Goal: Information Seeking & Learning: Learn about a topic

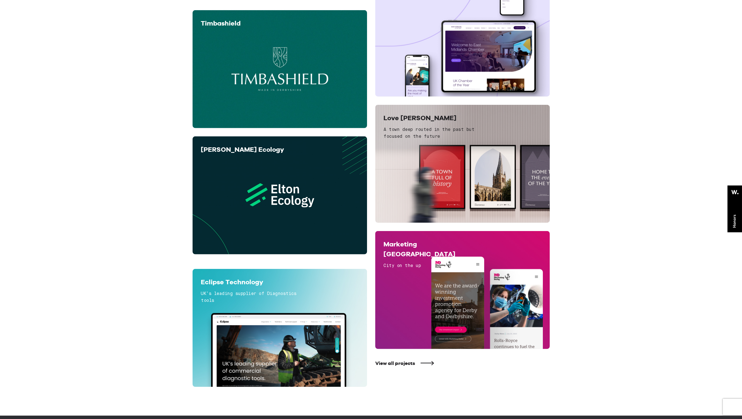
scroll to position [296, 0]
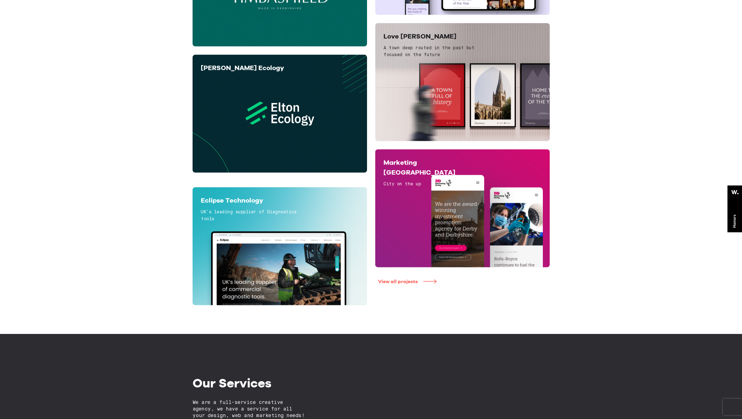
click at [408, 283] on link "View all projects" at bounding box center [465, 282] width 175 height 6
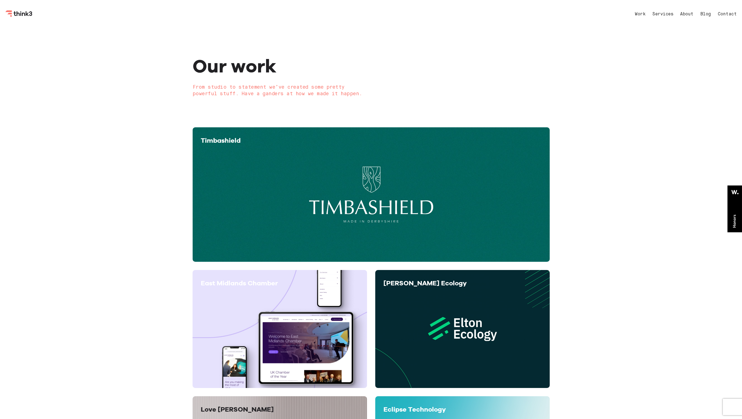
drag, startPoint x: 373, startPoint y: 197, endPoint x: 376, endPoint y: 197, distance: 3.1
click at [373, 197] on div "View project" at bounding box center [371, 202] width 341 height 103
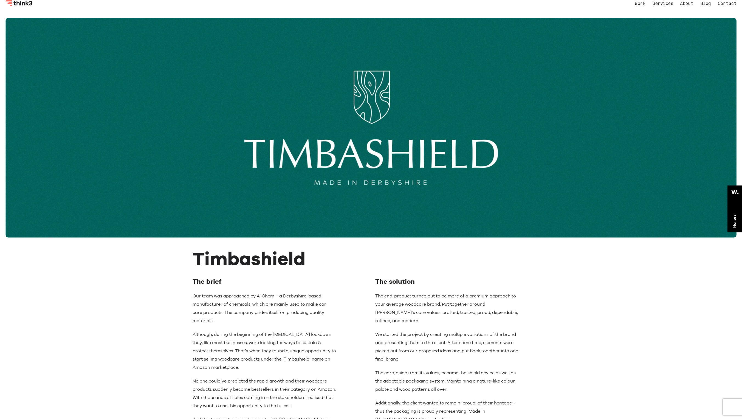
scroll to position [132, 0]
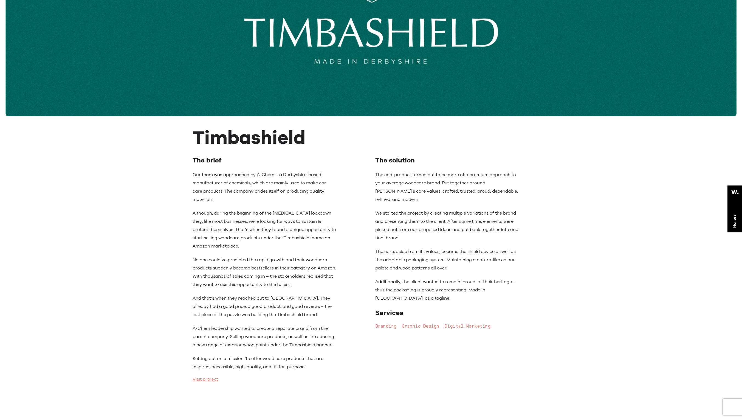
drag, startPoint x: 651, startPoint y: 181, endPoint x: 616, endPoint y: 157, distance: 42.0
click at [616, 157] on div "Timbashield The brief Our team was approached by A-Chem – a Derbyshire-based ma…" at bounding box center [371, 266] width 742 height 301
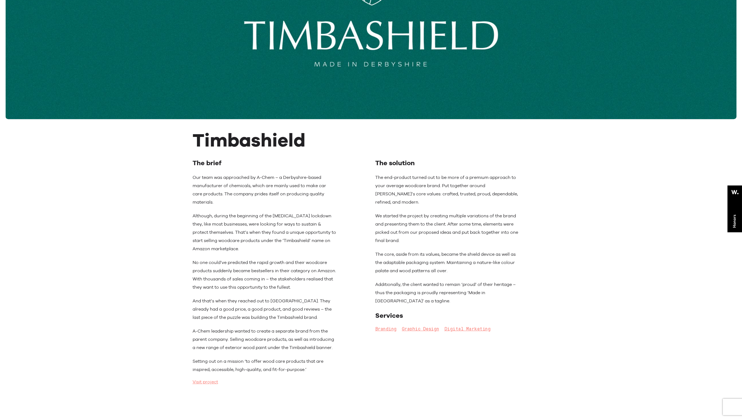
scroll to position [66, 0]
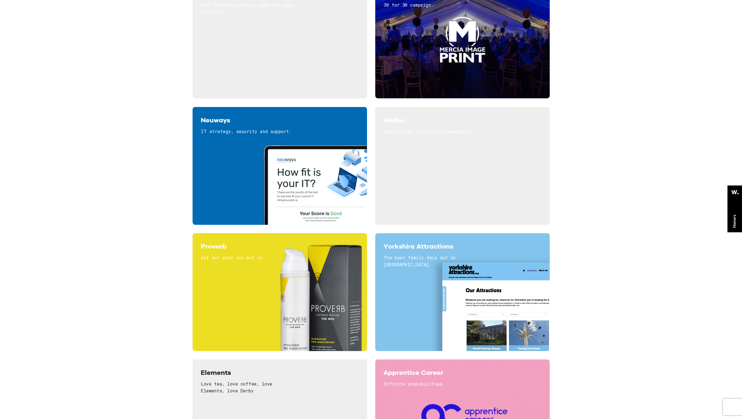
scroll to position [1482, 0]
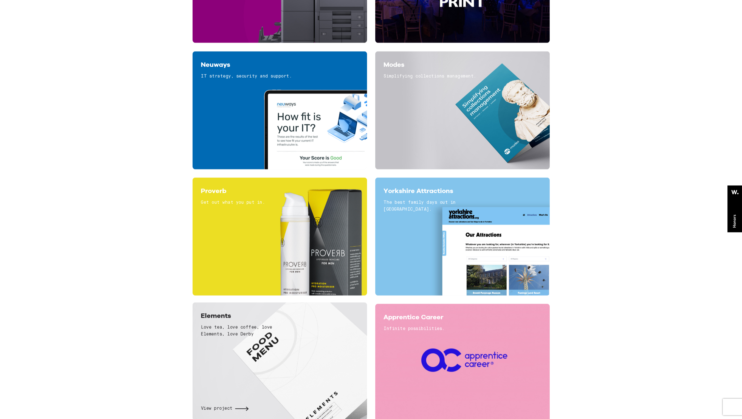
click at [282, 330] on h6 "Love tea, love coffee, love Elements, love Derby" at bounding box center [249, 331] width 96 height 14
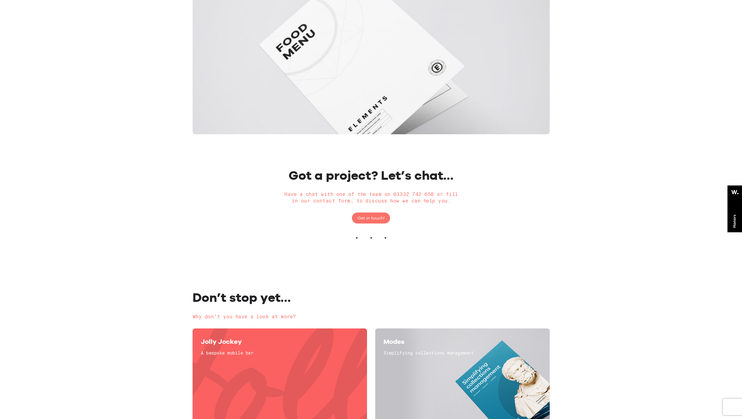
scroll to position [823, 0]
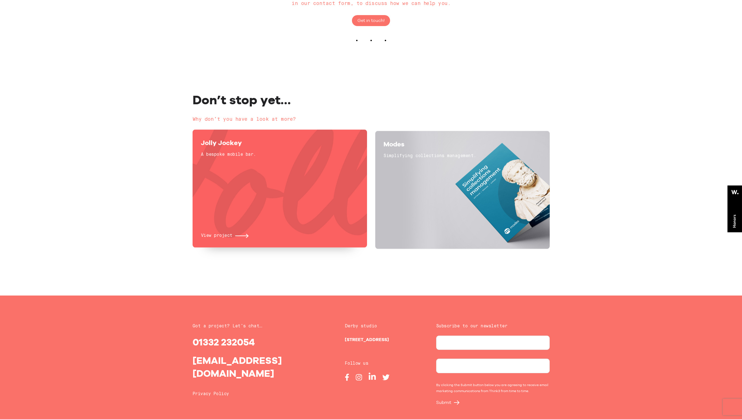
click at [232, 141] on span "Jolly Jockey" at bounding box center [221, 143] width 41 height 8
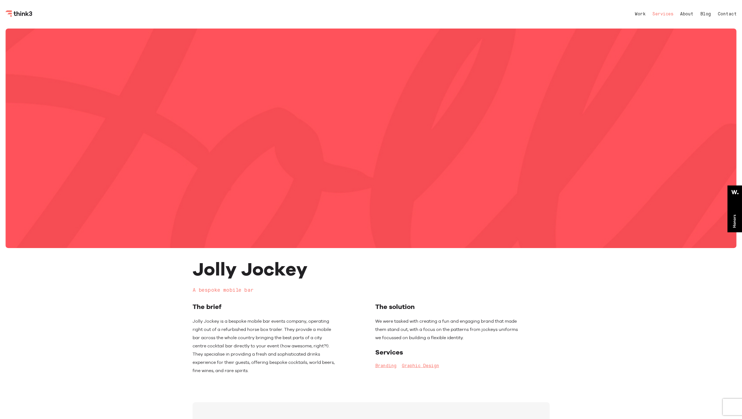
click at [663, 15] on link "Services" at bounding box center [663, 14] width 21 height 4
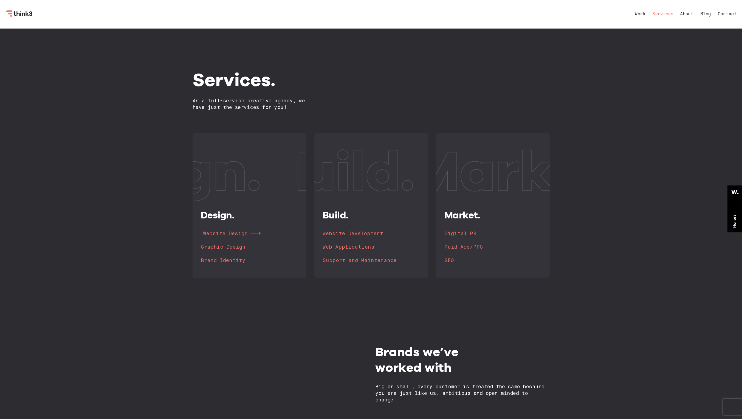
click at [237, 235] on h4 "Website Design" at bounding box center [225, 234] width 45 height 8
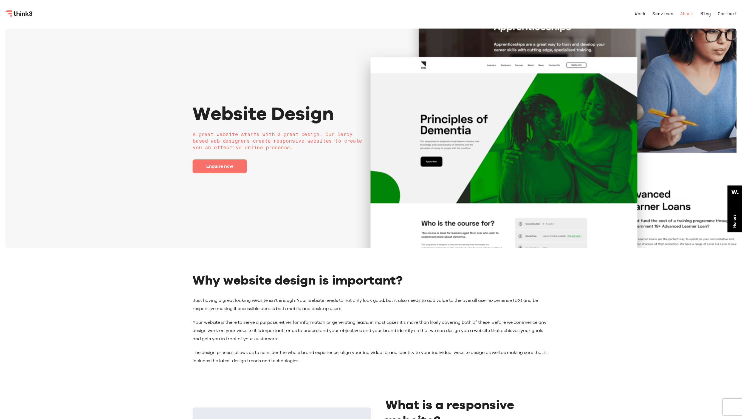
click at [688, 14] on link "About" at bounding box center [686, 14] width 13 height 4
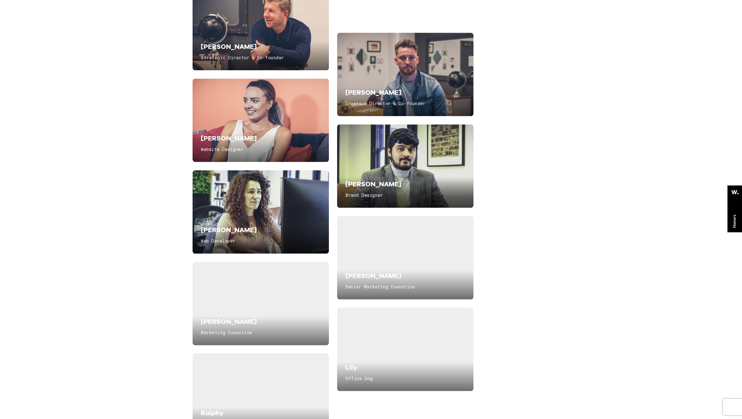
scroll to position [1219, 0]
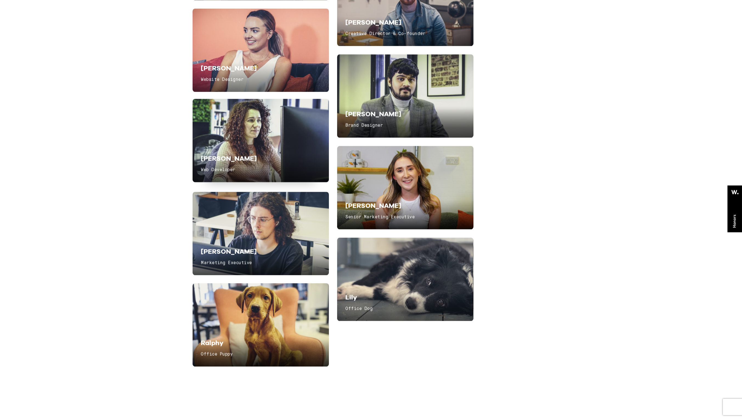
click at [278, 161] on h5 "[PERSON_NAME]" at bounding box center [249, 159] width 96 height 10
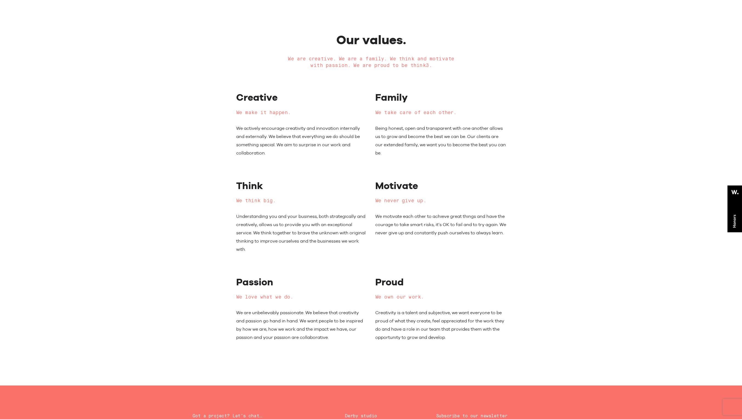
scroll to position [1925, 0]
